Goal: Transaction & Acquisition: Purchase product/service

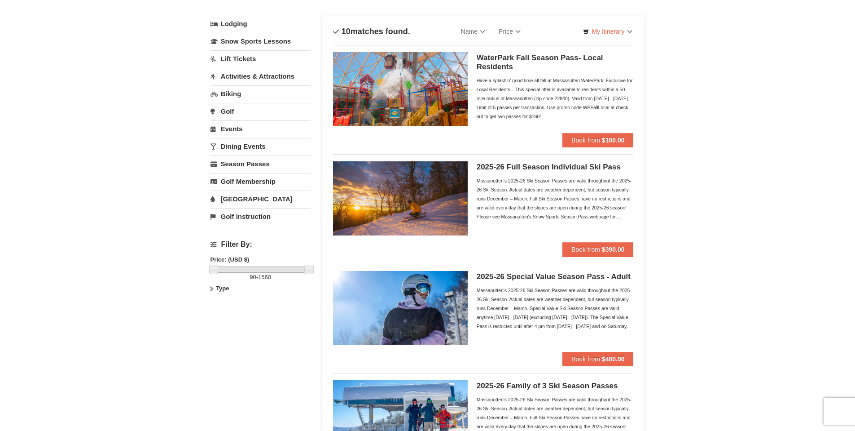
scroll to position [90, 0]
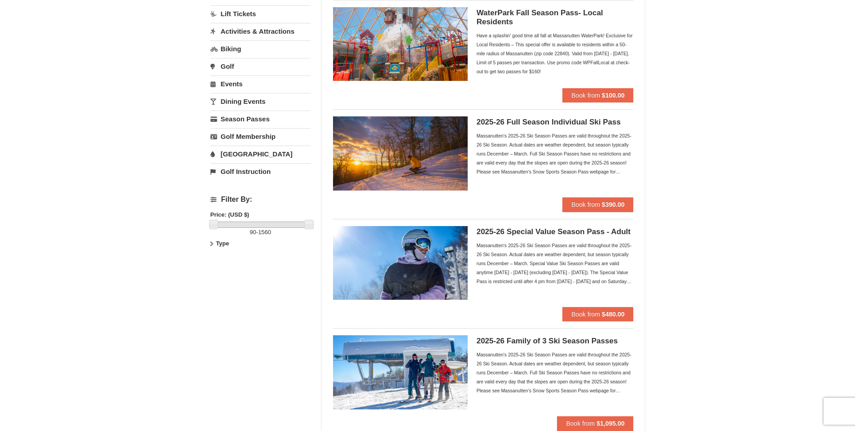
click at [564, 170] on div "Massanutten's 2025-26 Ski Season Passes are valid throughout the 2025-26 Ski Se…" at bounding box center [555, 153] width 157 height 45
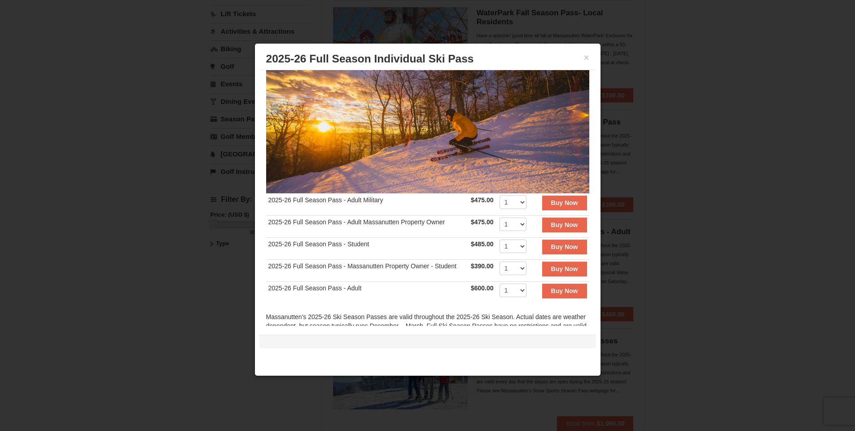
scroll to position [45, 0]
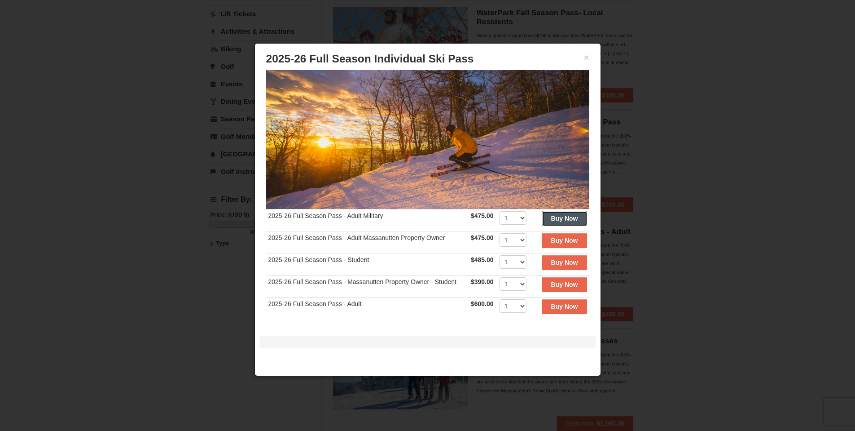
click at [551, 215] on strong "Buy Now" at bounding box center [564, 218] width 27 height 7
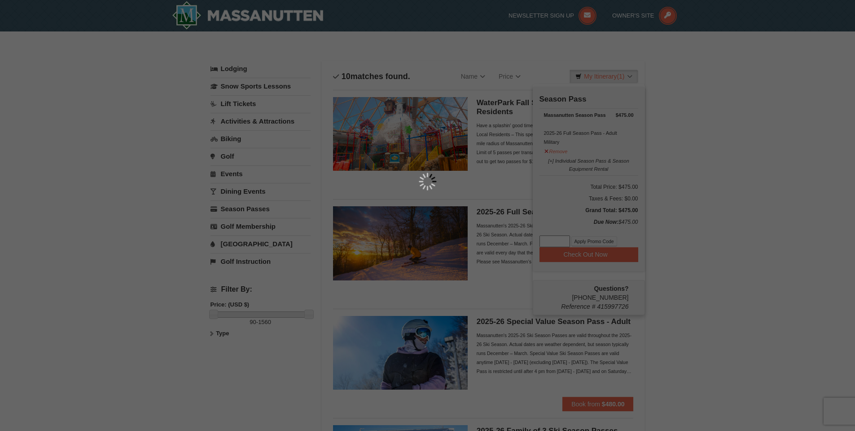
scroll to position [3, 0]
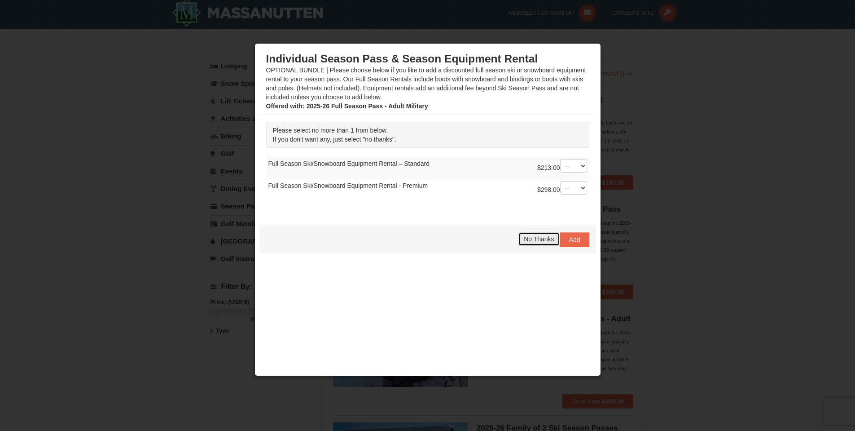
click at [534, 237] on span "No Thanks" at bounding box center [539, 238] width 30 height 7
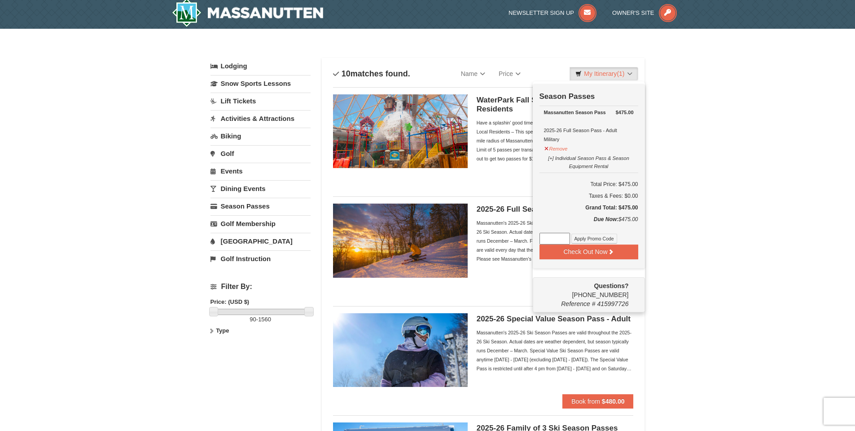
click at [548, 238] on input at bounding box center [555, 239] width 31 height 12
paste input "25OffSkiHS25"
type input "25OffSkiHS25"
click at [590, 240] on button "Apply Promo Code" at bounding box center [595, 239] width 46 height 10
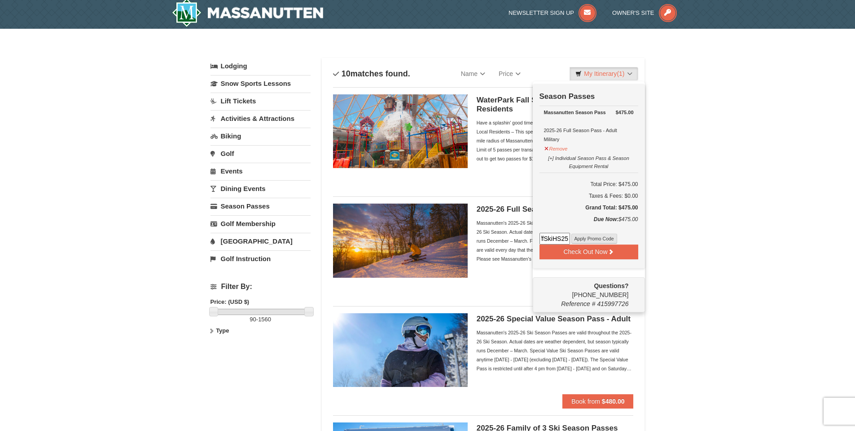
scroll to position [0, 0]
click at [586, 253] on button "Check Out Now" at bounding box center [589, 251] width 99 height 14
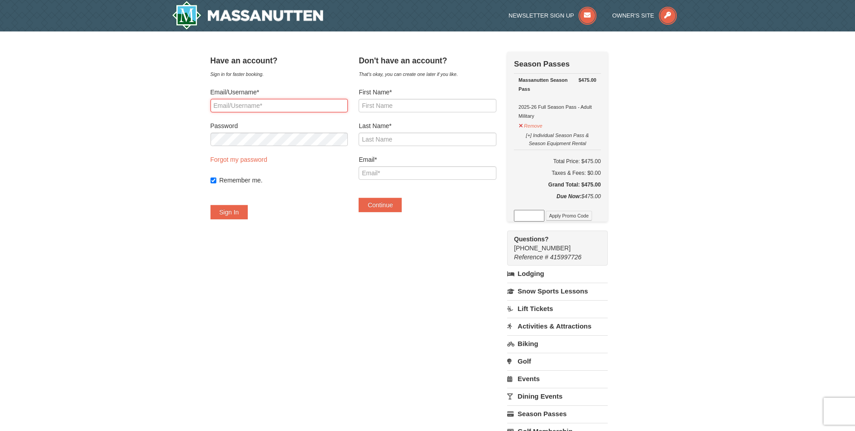
click at [256, 104] on input "Email/Username*" at bounding box center [279, 105] width 137 height 13
type input "Lorishahanrealtor@gmail.com"
click at [211, 205] on button "Sign In" at bounding box center [230, 212] width 38 height 14
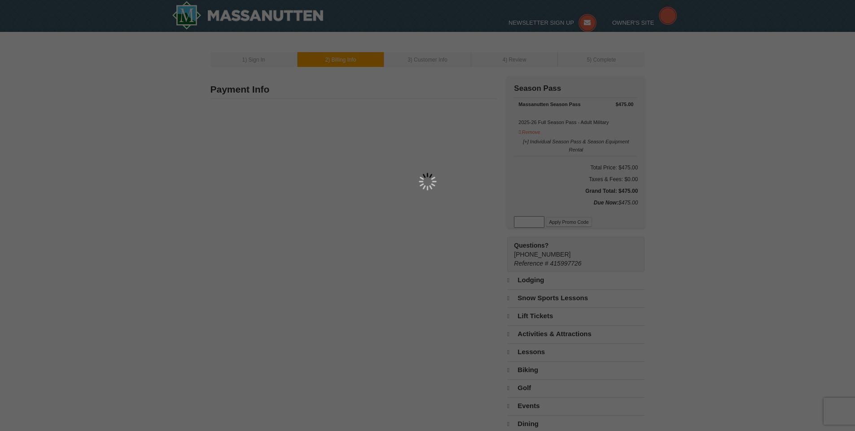
type input "[STREET_ADDRESS]"
type input "Grottoes"
type input "24441"
type input "706"
type input "765"
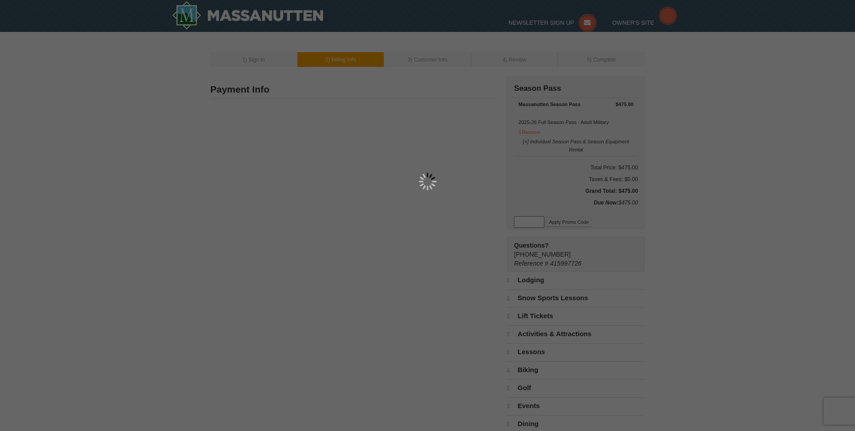
type input "5741"
type input "[EMAIL_ADDRESS][DOMAIN_NAME]"
select select "VA"
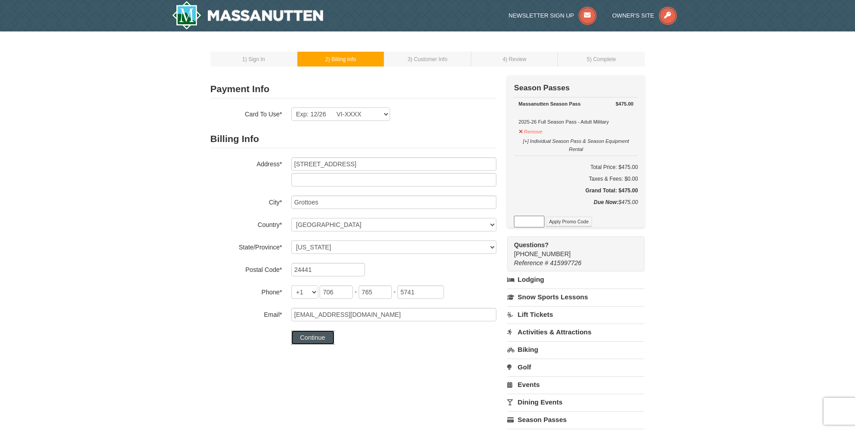
click at [320, 339] on button "Continue" at bounding box center [312, 337] width 43 height 14
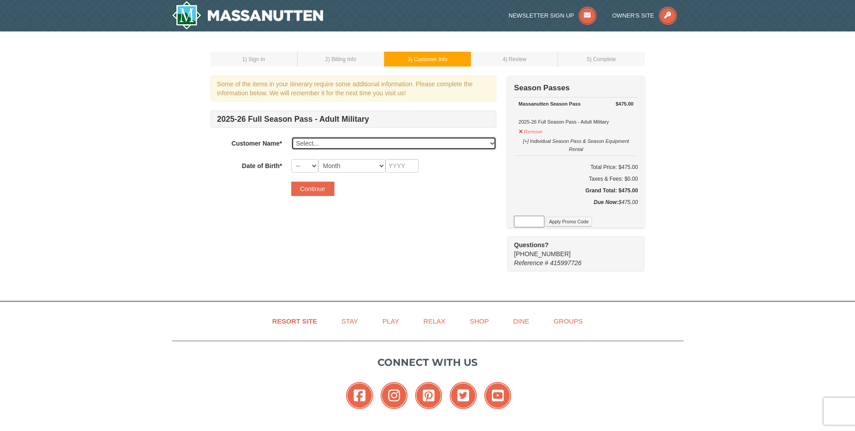
click at [317, 145] on select "Select... Lori Shahan Grant Smith Brandon Smith Quinton Hensley Add New..." at bounding box center [393, 143] width 205 height 13
select select "13718824"
click at [291, 137] on select "Select... Lori Shahan Grant Smith Brandon Smith Quinton Hensley Add New..." at bounding box center [393, 143] width 205 height 13
select select "20"
select select "09"
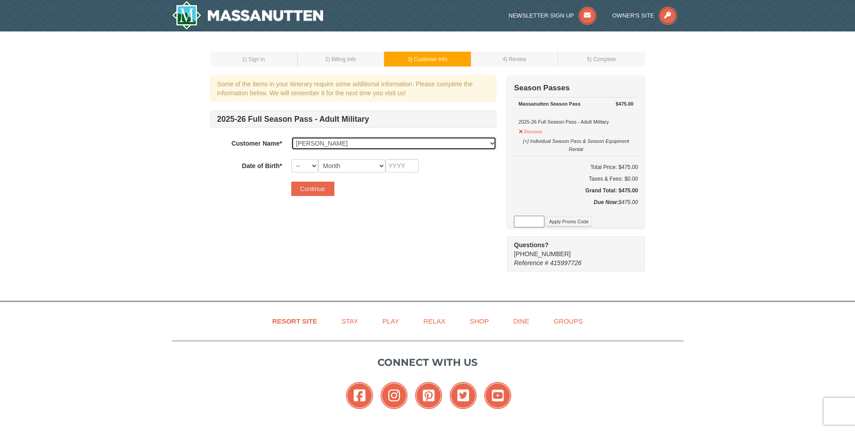
type input "2005"
click at [318, 187] on button "Continue" at bounding box center [312, 188] width 43 height 14
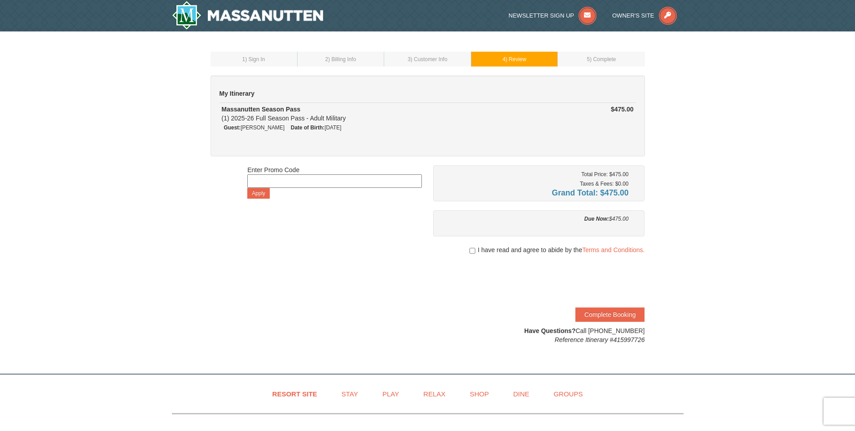
click at [278, 181] on input at bounding box center [334, 180] width 175 height 13
type input "25OffSkiHS25"
click at [255, 194] on button "Apply" at bounding box center [258, 193] width 22 height 11
click at [470, 251] on input "checkbox" at bounding box center [473, 250] width 6 height 7
checkbox input "true"
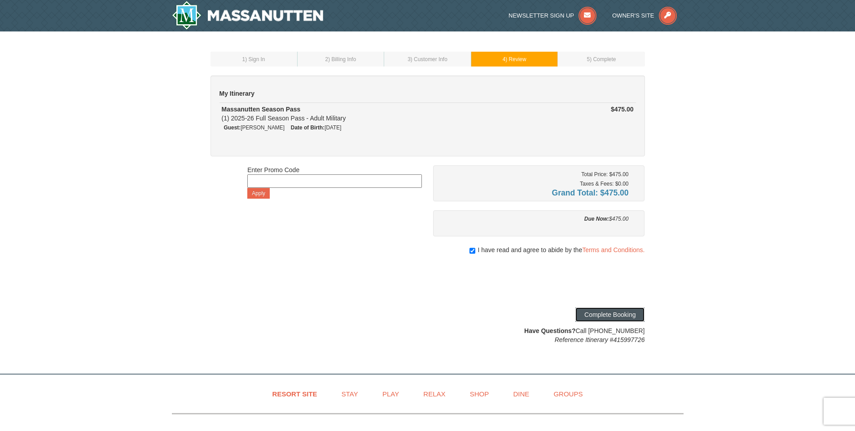
click at [594, 316] on button "Complete Booking" at bounding box center [610, 314] width 69 height 14
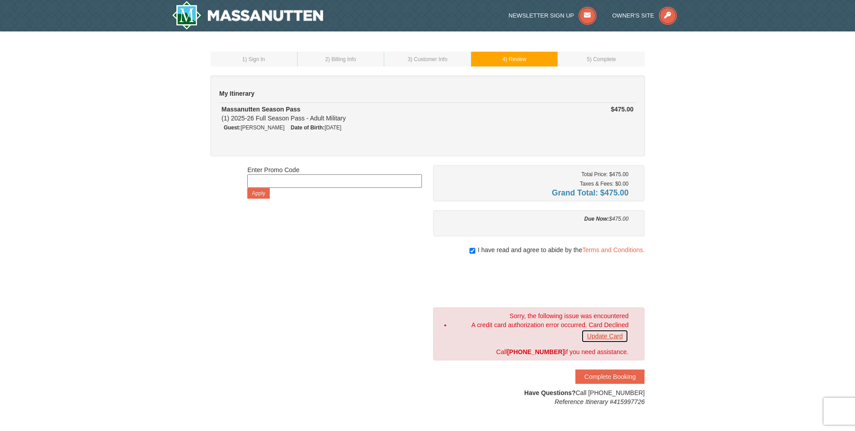
click at [596, 335] on link "Update Card" at bounding box center [605, 335] width 47 height 13
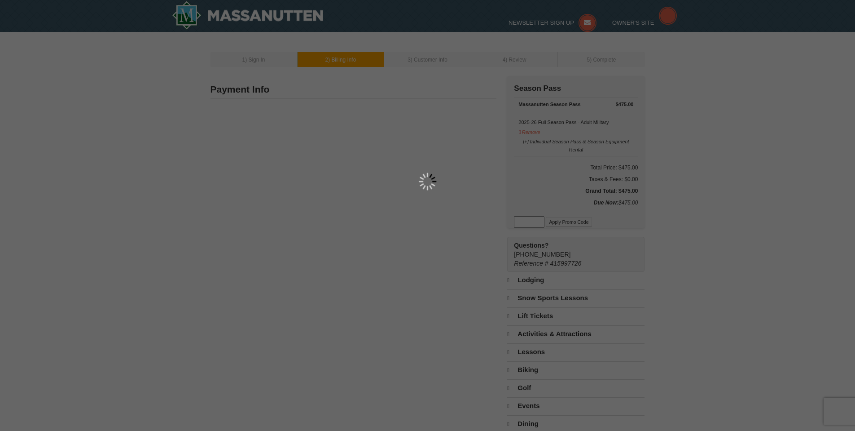
type input "[STREET_ADDRESS]"
type input "Grottoes"
type input "24441"
type input "706"
type input "765"
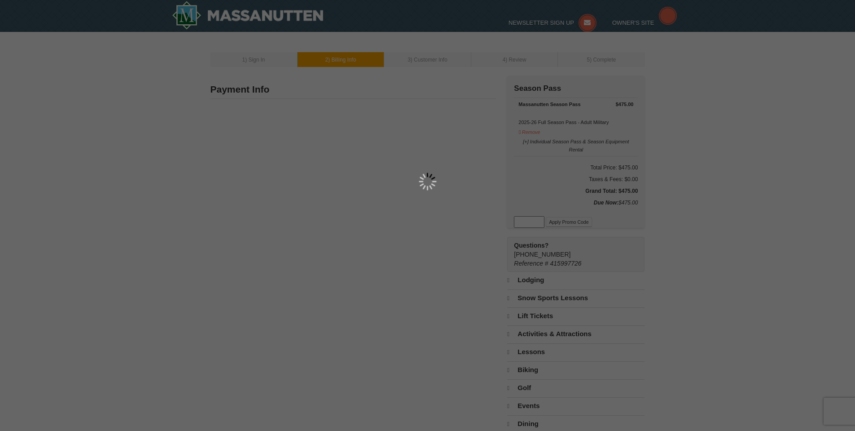
type input "5741"
type input "[EMAIL_ADDRESS][DOMAIN_NAME]"
select select "VA"
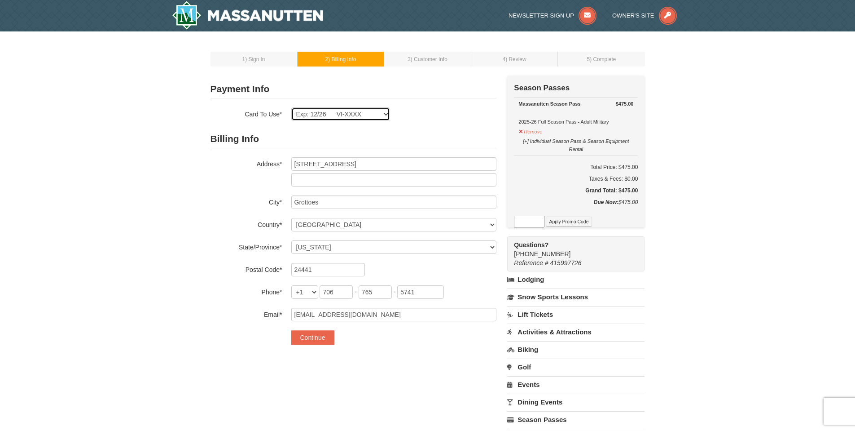
click at [384, 111] on select "Exp: 12/26 VI-XXXX New Card" at bounding box center [340, 113] width 99 height 13
select select
click at [291, 107] on select "Exp: 12/26 VI-XXXX New Card" at bounding box center [340, 113] width 99 height 13
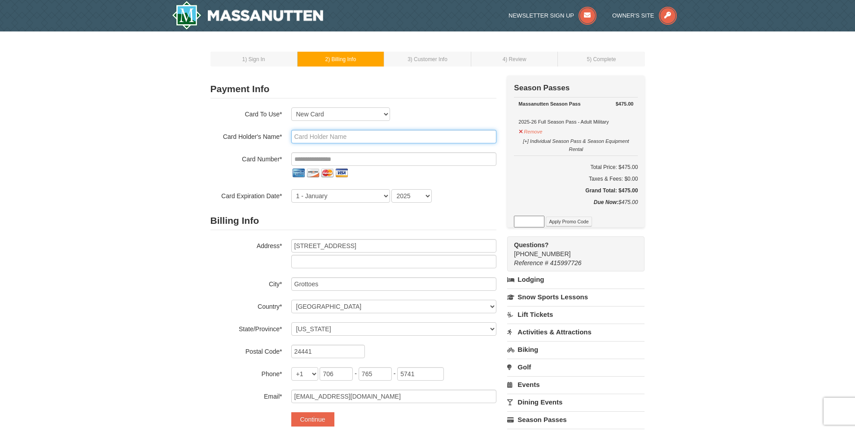
click at [335, 137] on input "text" at bounding box center [393, 136] width 205 height 13
type input "[PERSON_NAME]"
type input "**********"
select select "10"
select select "2028"
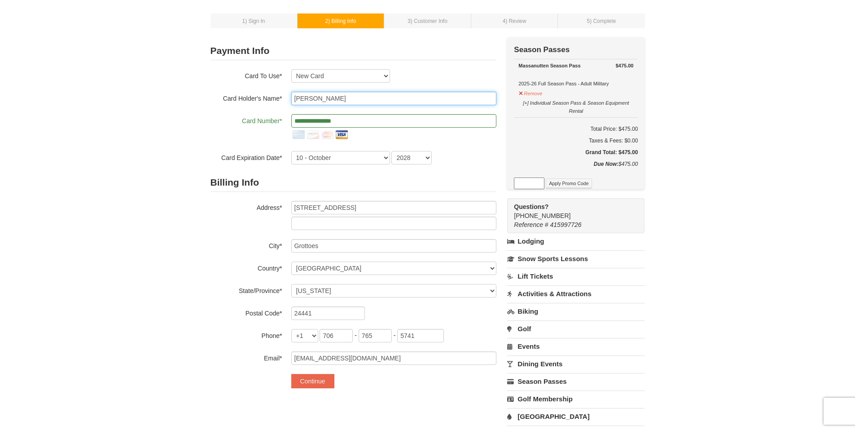
scroll to position [90, 0]
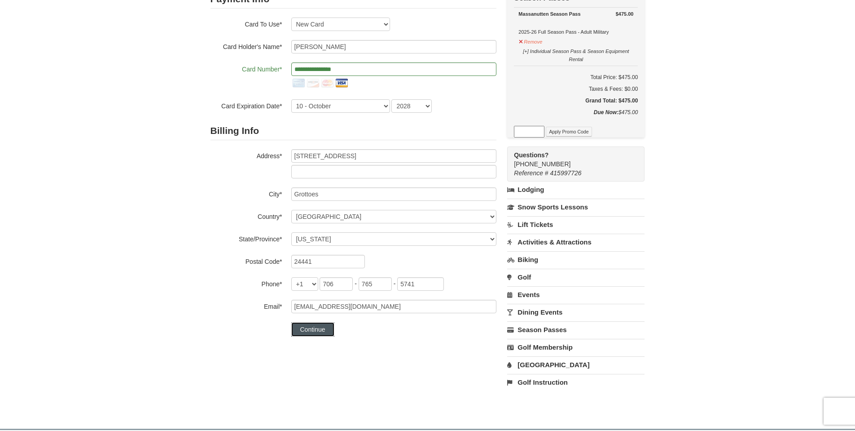
click at [318, 330] on button "Continue" at bounding box center [312, 329] width 43 height 14
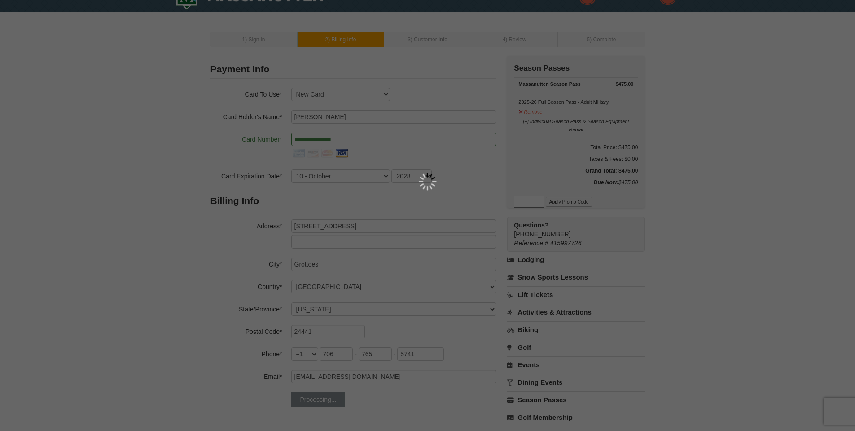
scroll to position [0, 0]
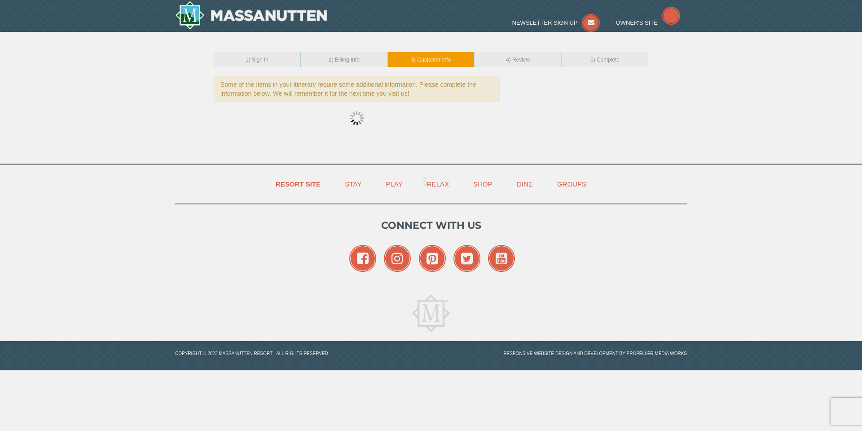
select select "20"
select select "09"
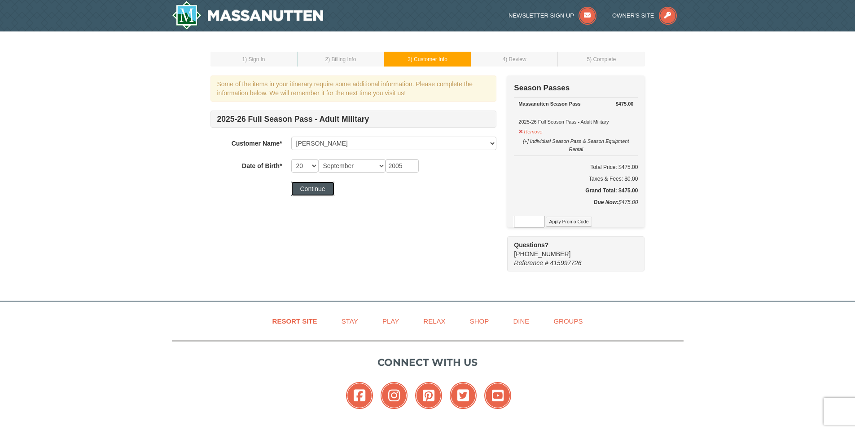
click at [314, 191] on button "Continue" at bounding box center [312, 188] width 43 height 14
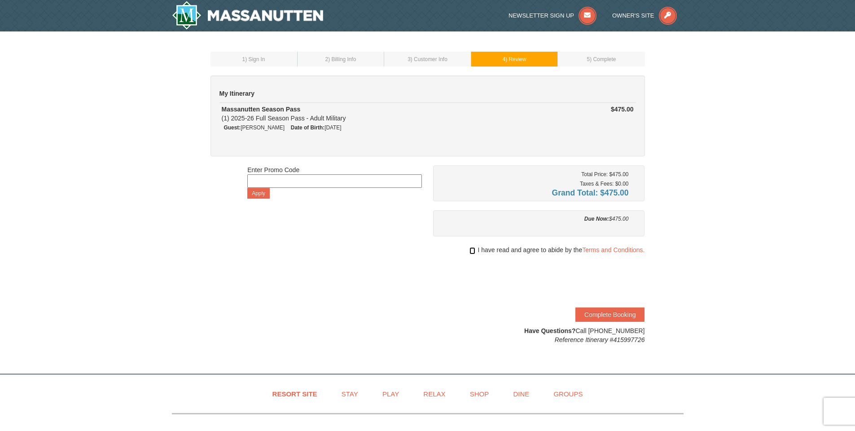
click at [471, 249] on input "checkbox" at bounding box center [473, 250] width 6 height 7
checkbox input "true"
click at [609, 317] on button "Complete Booking" at bounding box center [610, 314] width 69 height 14
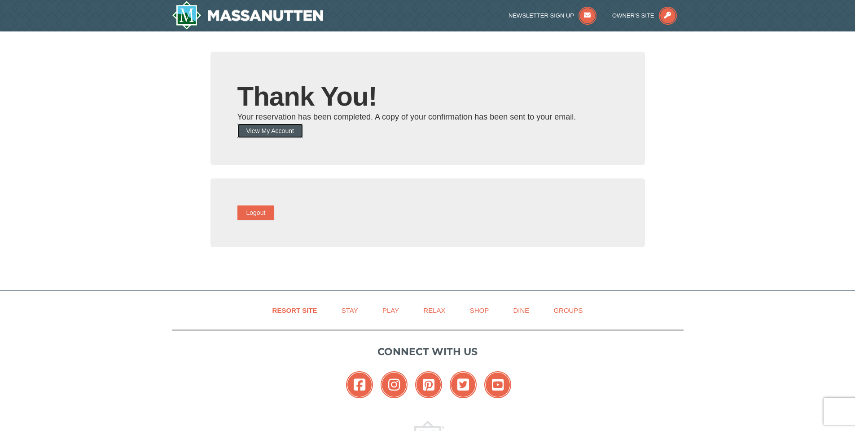
click at [285, 132] on button "View My Account" at bounding box center [271, 130] width 66 height 14
